Goal: Find specific page/section: Find specific page/section

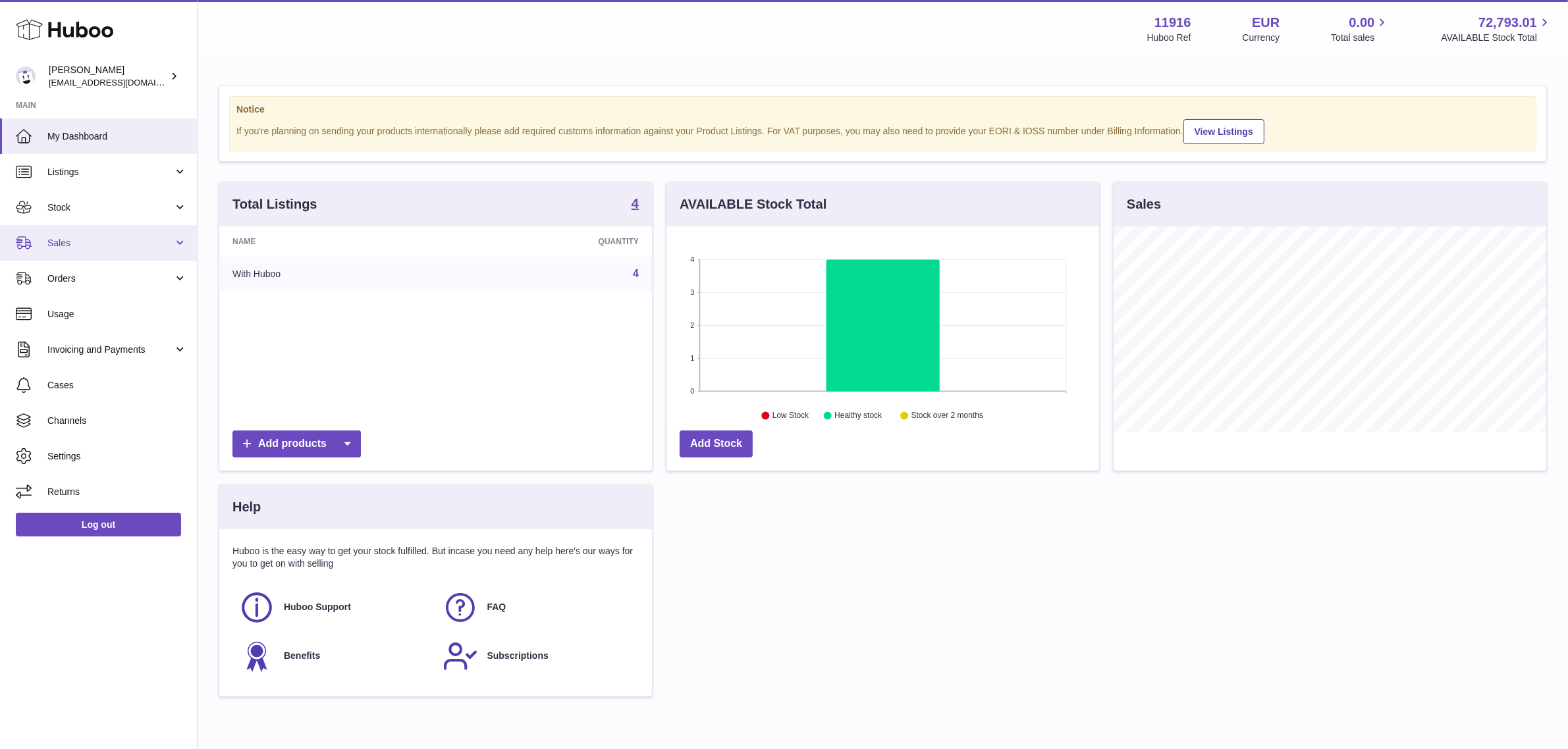
click at [97, 232] on link "Sales" at bounding box center [98, 242] width 197 height 35
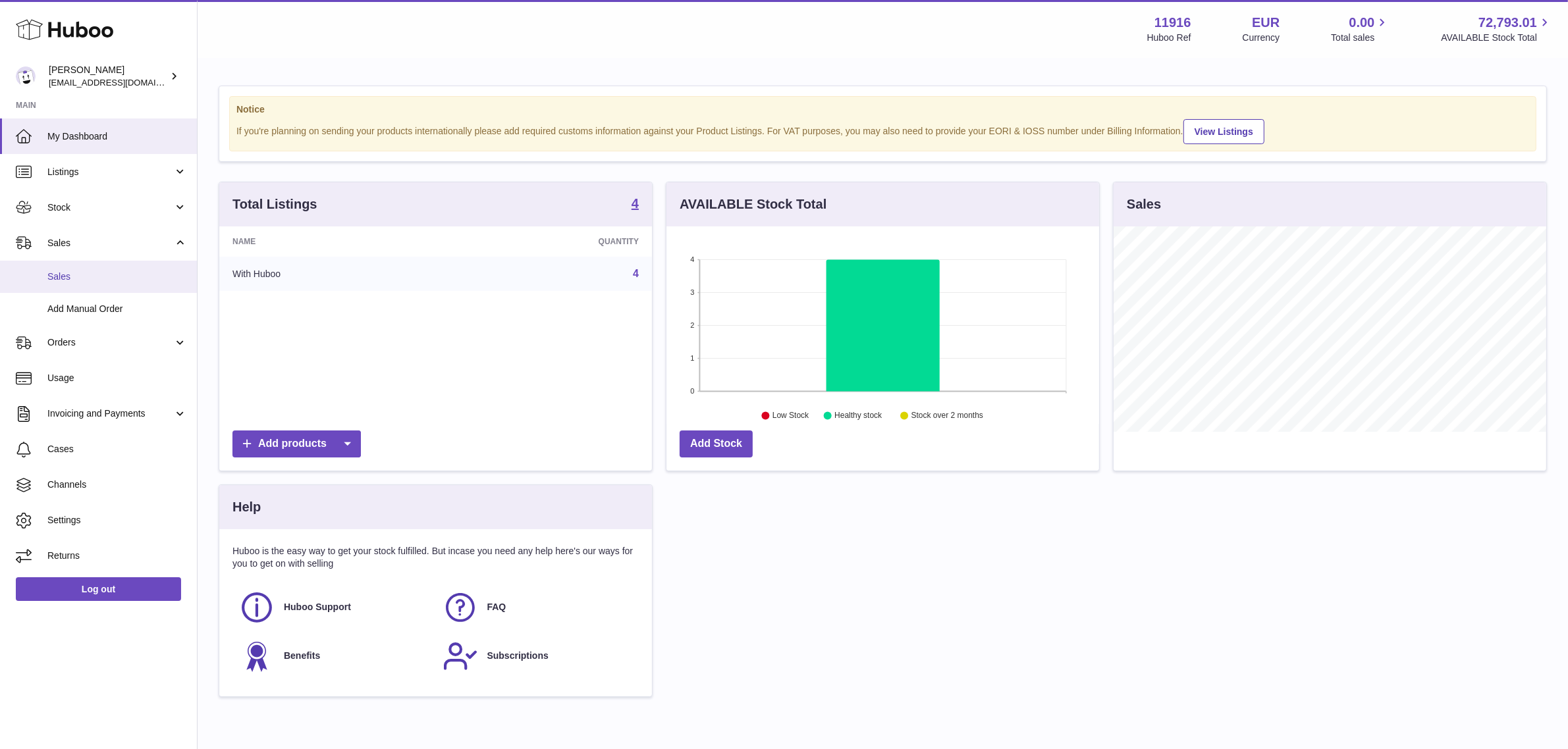
click at [97, 282] on span "Sales" at bounding box center [117, 276] width 139 height 12
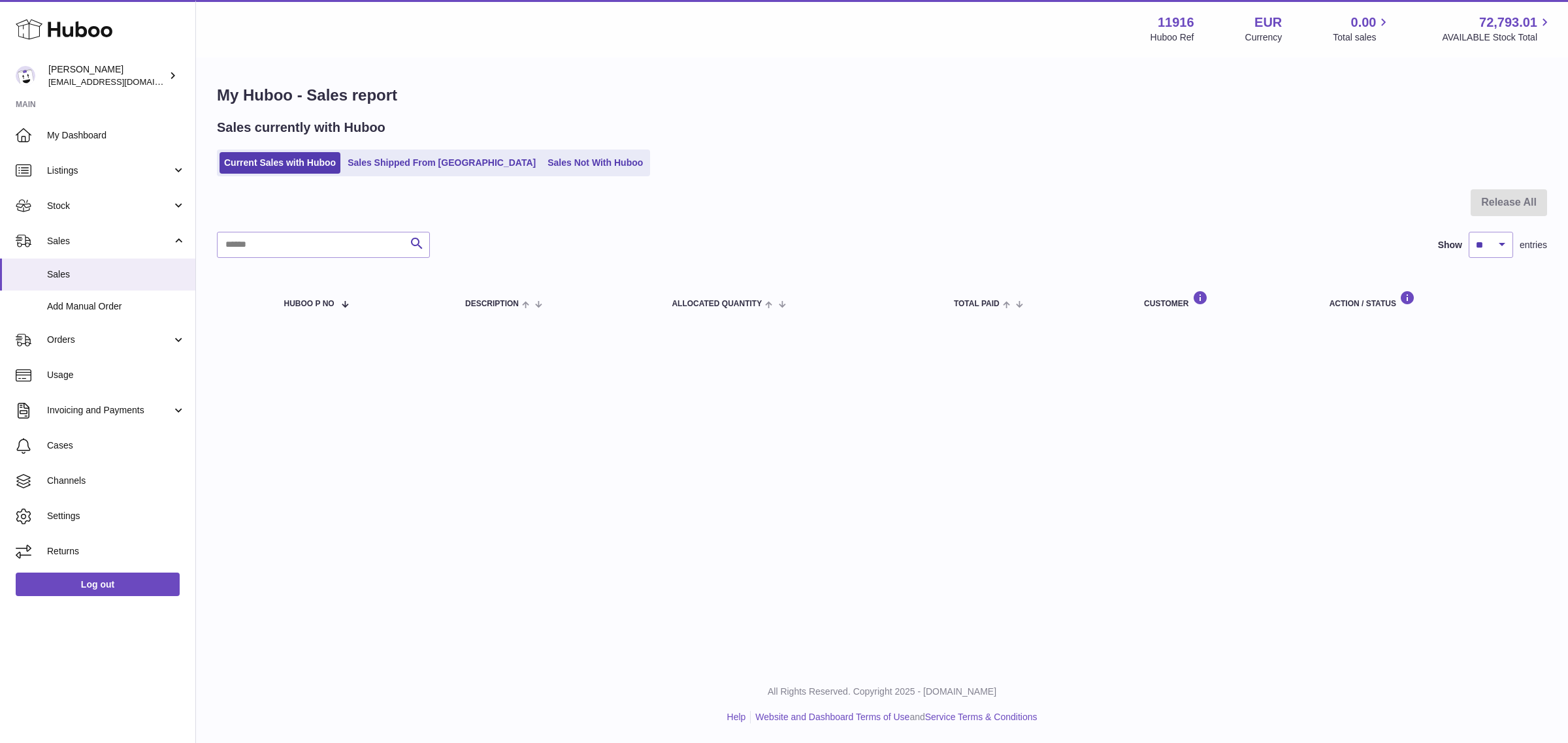
click at [562, 170] on link "Sales Not With Huboo" at bounding box center [595, 163] width 105 height 22
